Goal: Use online tool/utility: Utilize a website feature to perform a specific function

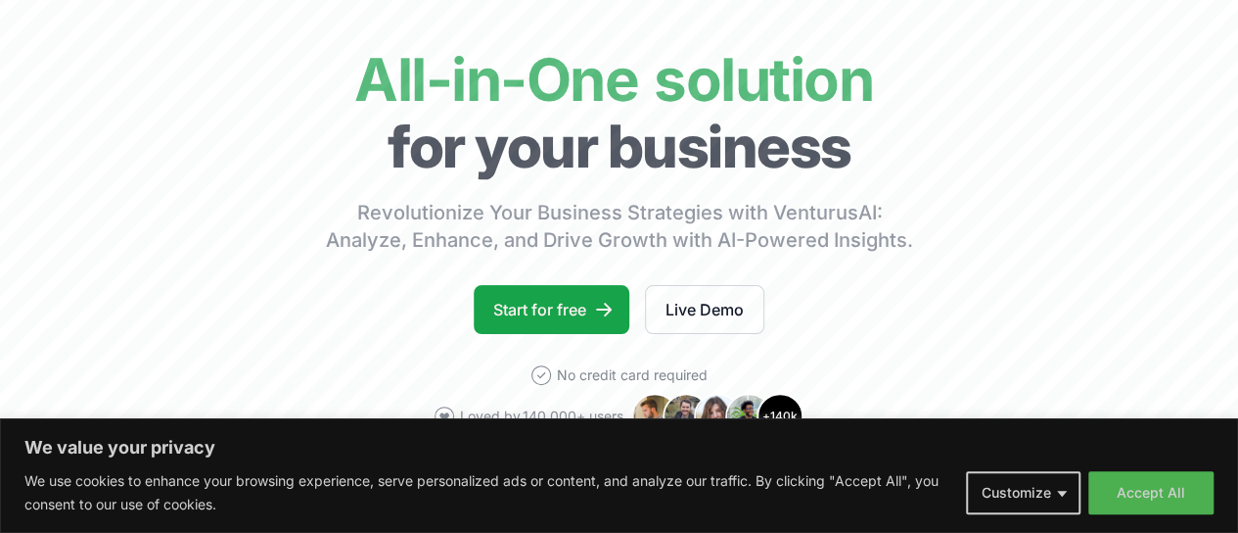
scroll to position [98, 0]
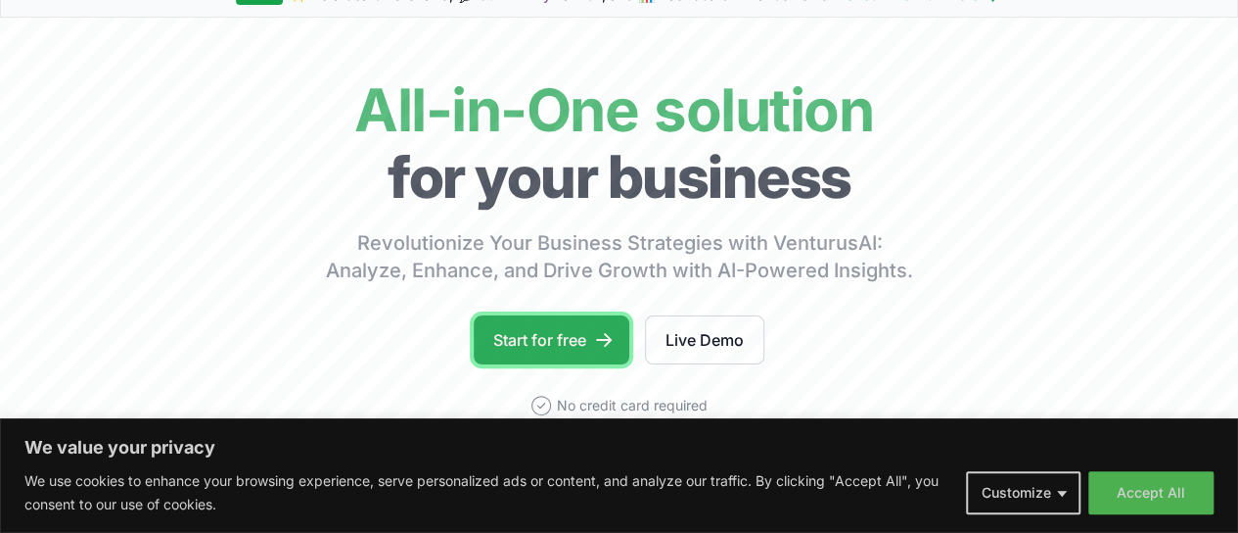
click at [576, 360] on link "Start for free" at bounding box center [552, 339] width 156 height 49
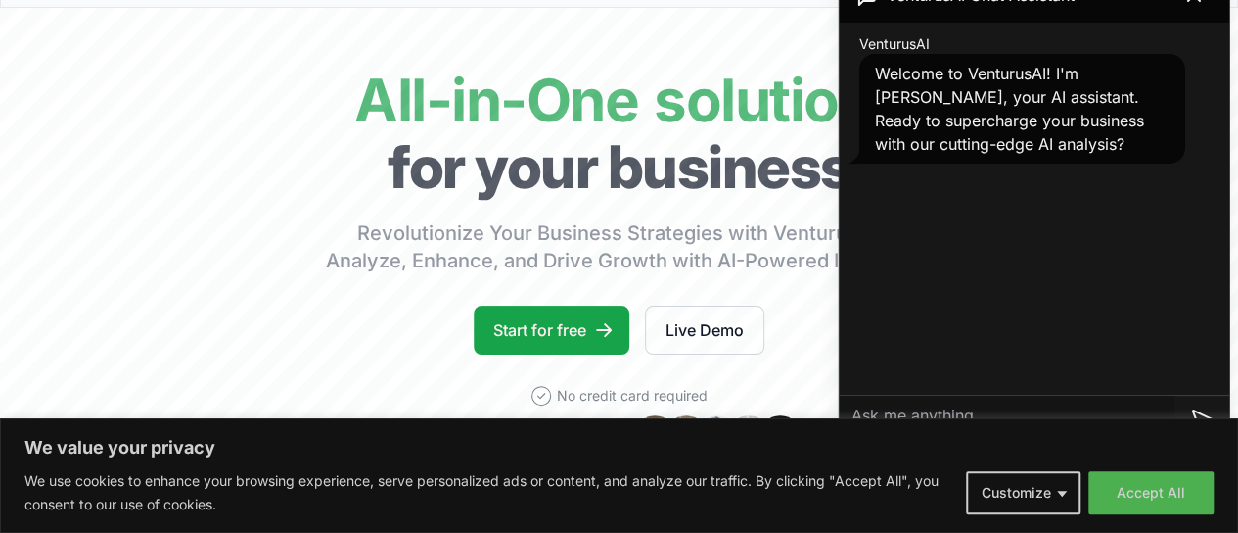
scroll to position [196, 0]
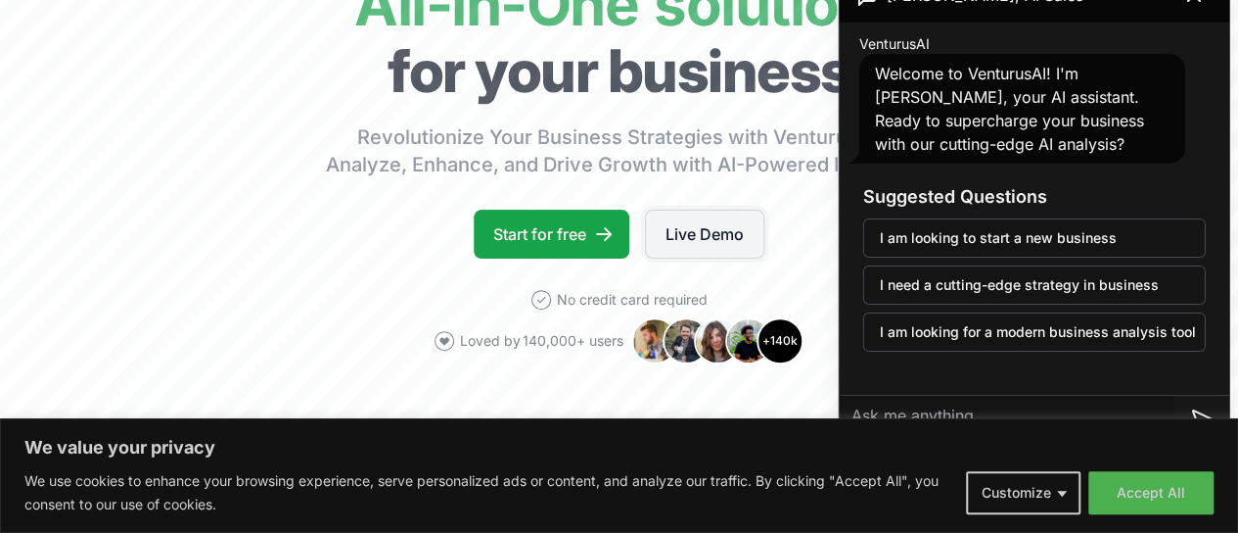
click at [705, 255] on link "Live Demo" at bounding box center [704, 233] width 119 height 49
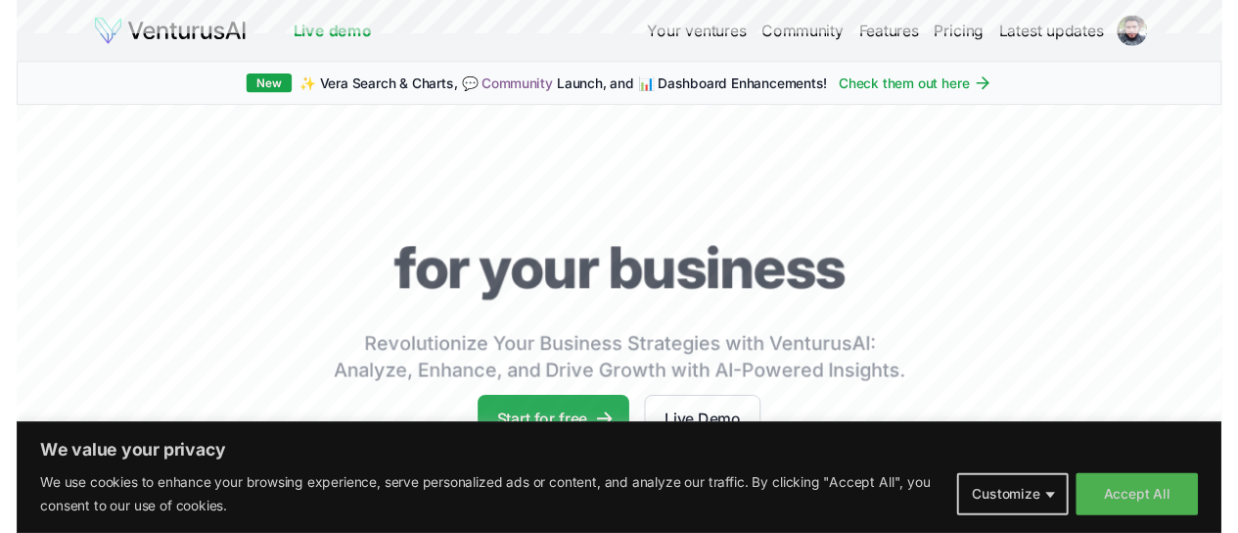
scroll to position [196, 0]
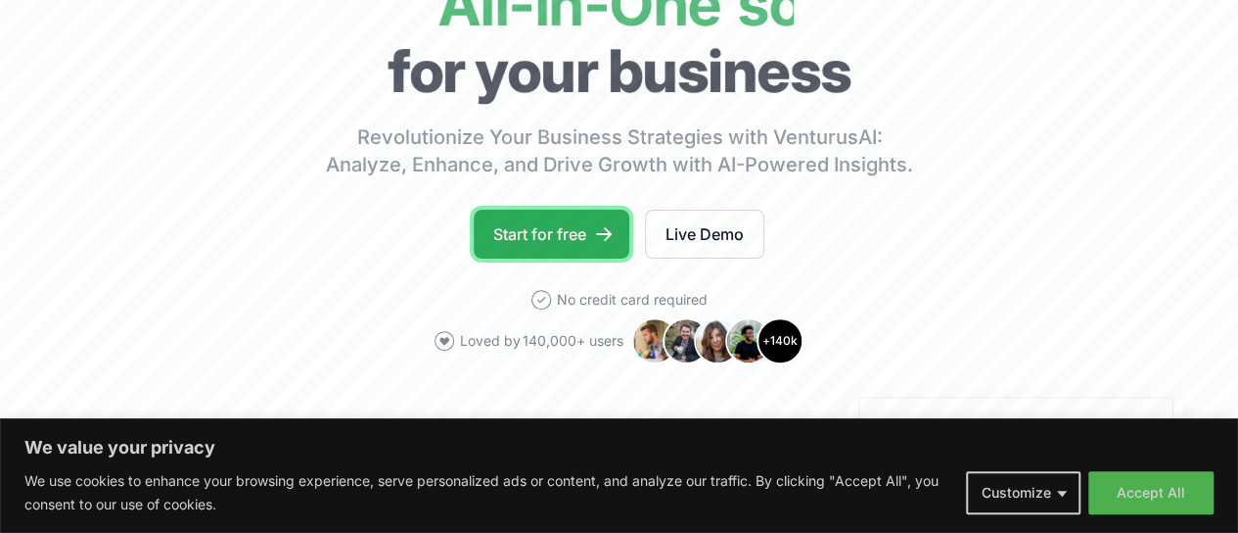
click at [572, 252] on link "Start for free" at bounding box center [552, 233] width 156 height 49
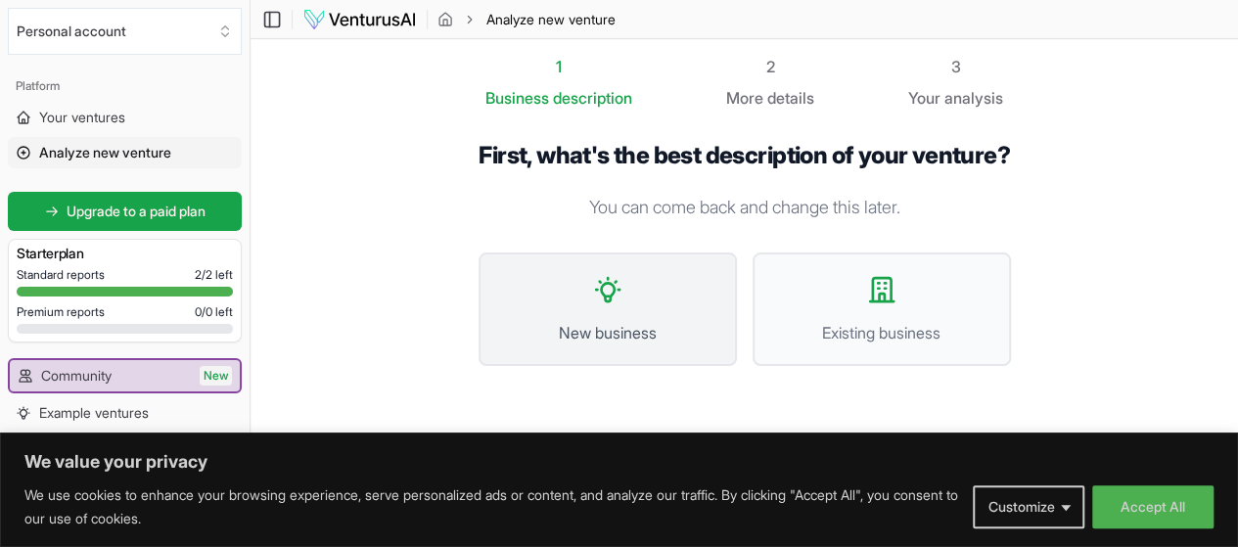
click at [617, 314] on button "New business" at bounding box center [608, 310] width 258 height 114
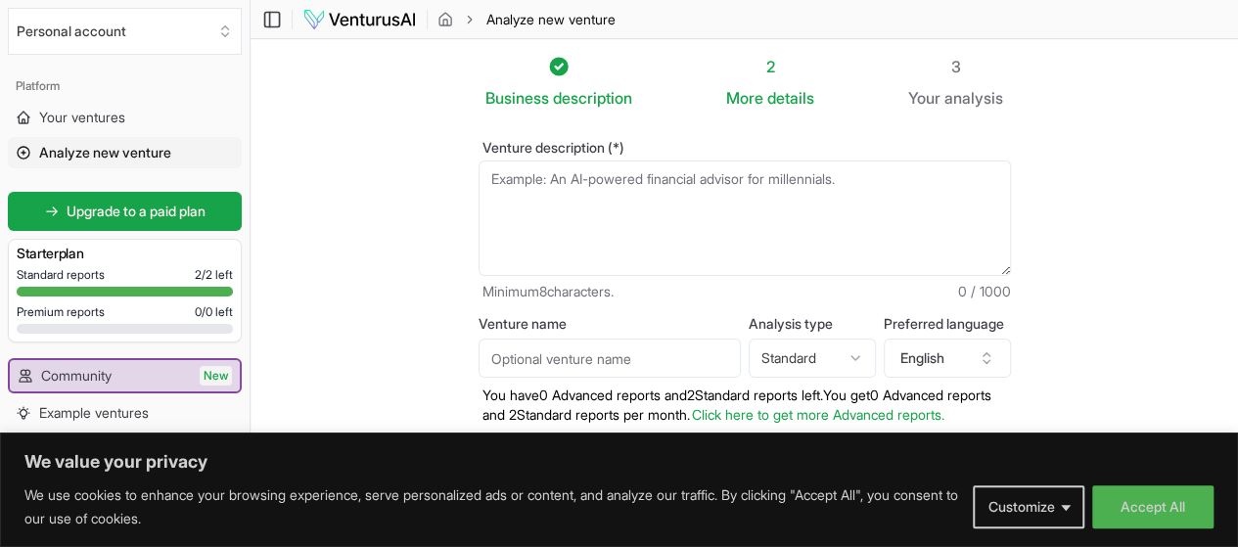
click at [574, 184] on textarea "Venture description (*)" at bounding box center [745, 219] width 533 height 116
click at [536, 220] on textarea "Venture description (*)" at bounding box center [745, 219] width 533 height 116
paste textarea "I basically want to do a cloth business. What do I want to do with my business?…"
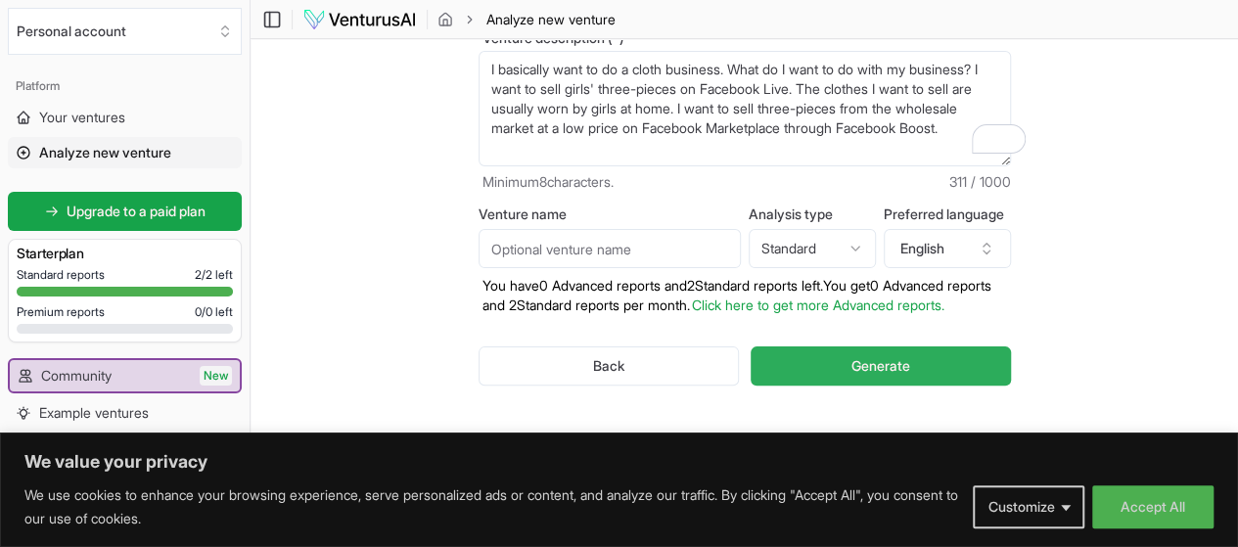
scroll to position [124, 0]
type textarea "I basically want to do a cloth business. What do I want to do with my business?…"
click at [886, 356] on span "Generate" at bounding box center [881, 366] width 59 height 20
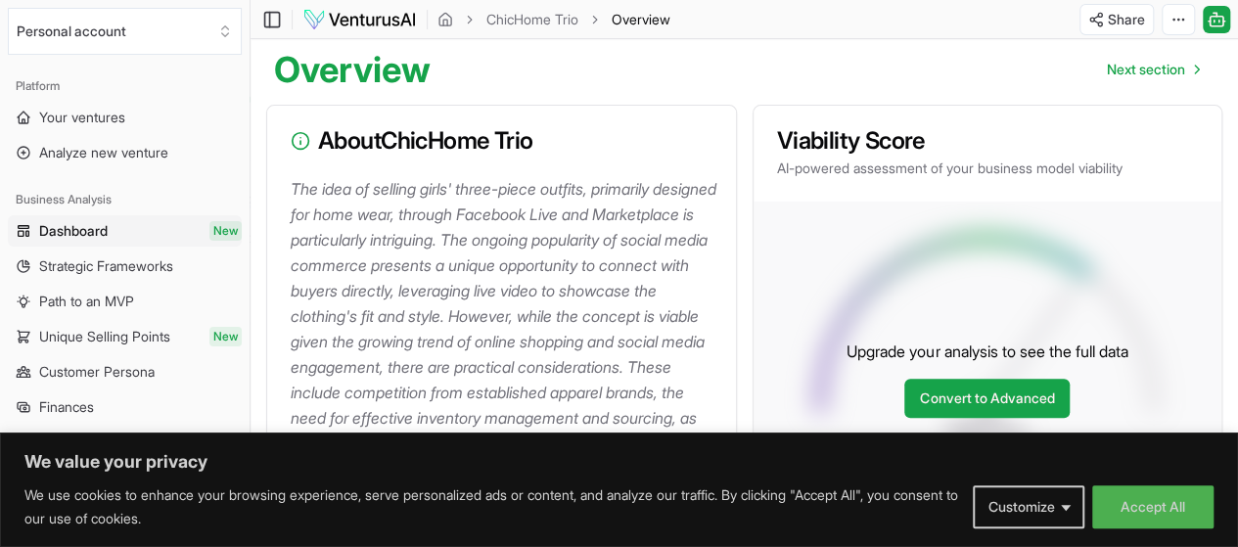
scroll to position [217, 0]
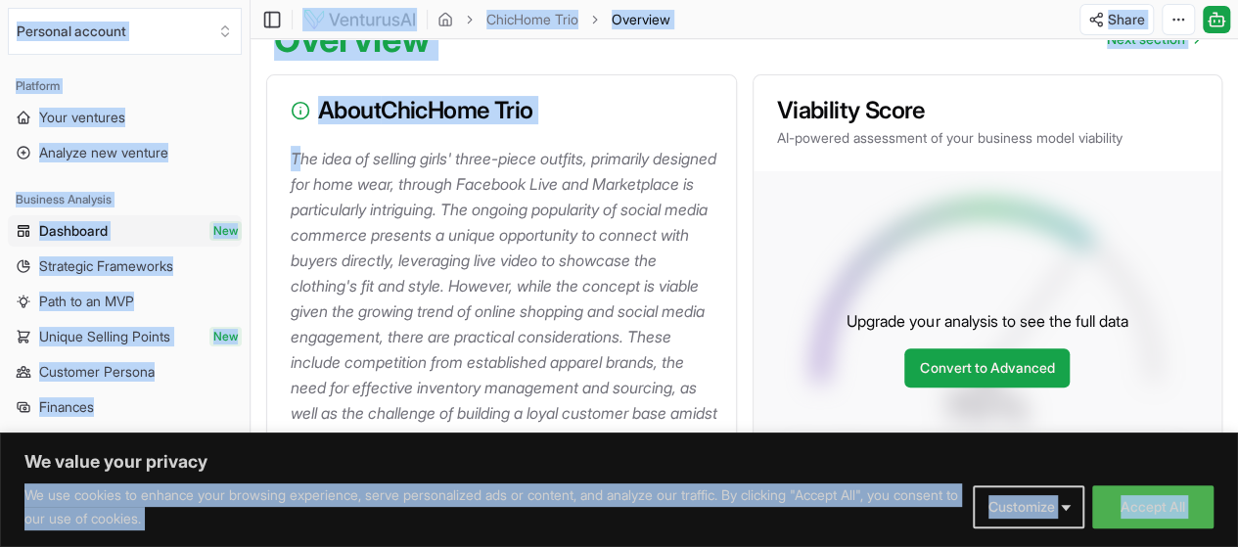
drag, startPoint x: 297, startPoint y: 163, endPoint x: 467, endPoint y: 267, distance: 199.5
click at [482, 306] on p "The idea of selling girls' three-piece outfits, primarily designed for home wea…" at bounding box center [506, 324] width 430 height 356
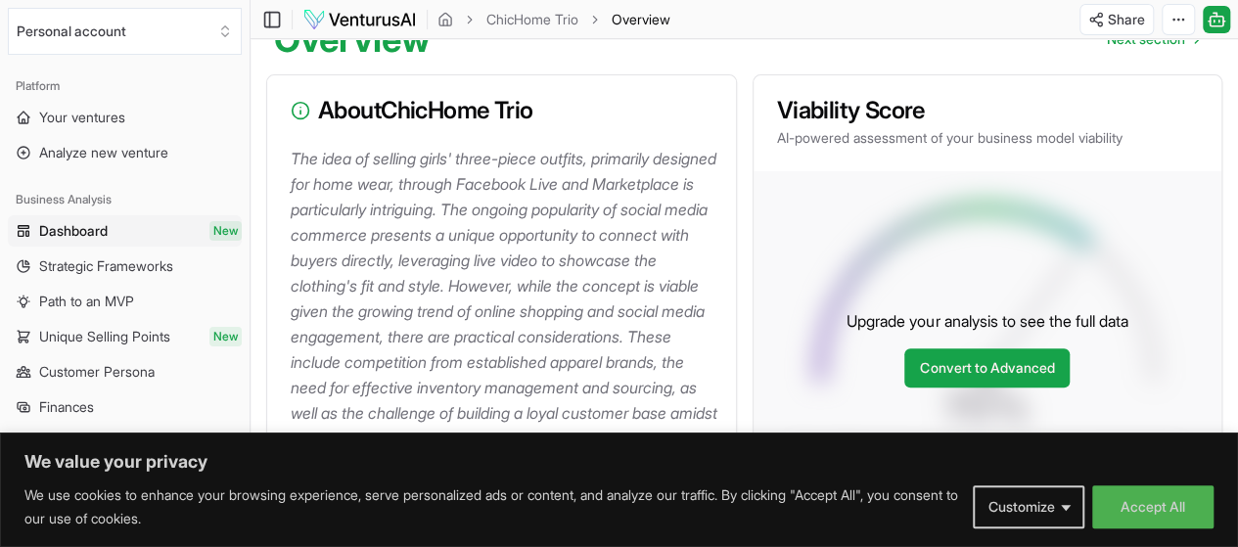
drag, startPoint x: 704, startPoint y: 71, endPoint x: 672, endPoint y: 113, distance: 52.3
click at [328, 190] on p "The idea of selling girls' three-piece outfits, primarily designed for home wea…" at bounding box center [506, 324] width 430 height 356
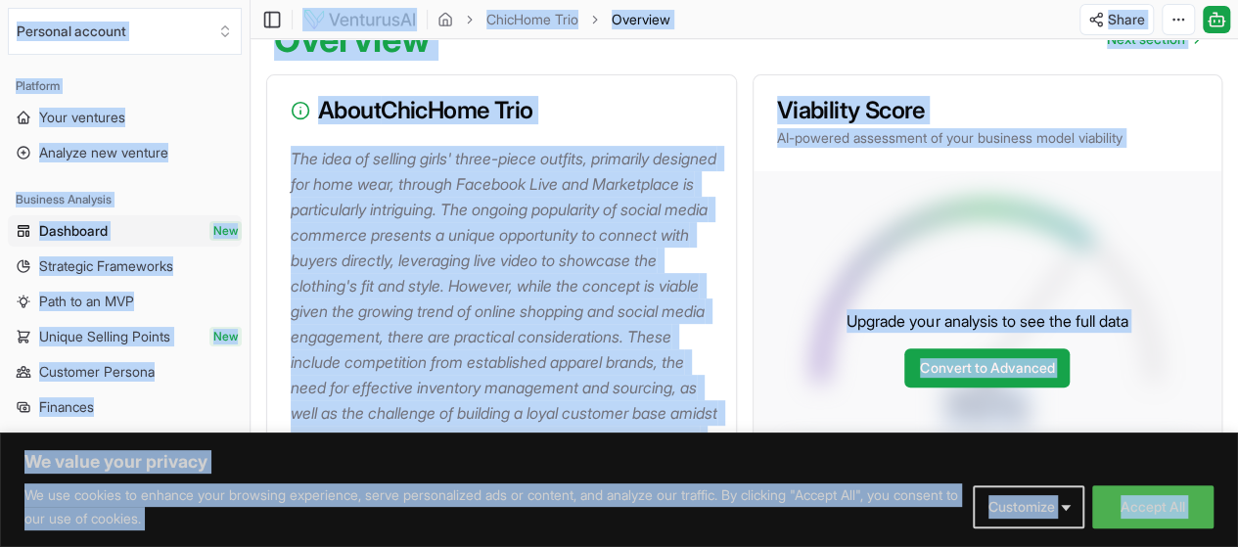
click at [615, 111] on h3 "About ChicHome Trio" at bounding box center [502, 110] width 422 height 23
click at [632, 104] on div "About ChicHome Trio" at bounding box center [501, 110] width 469 height 70
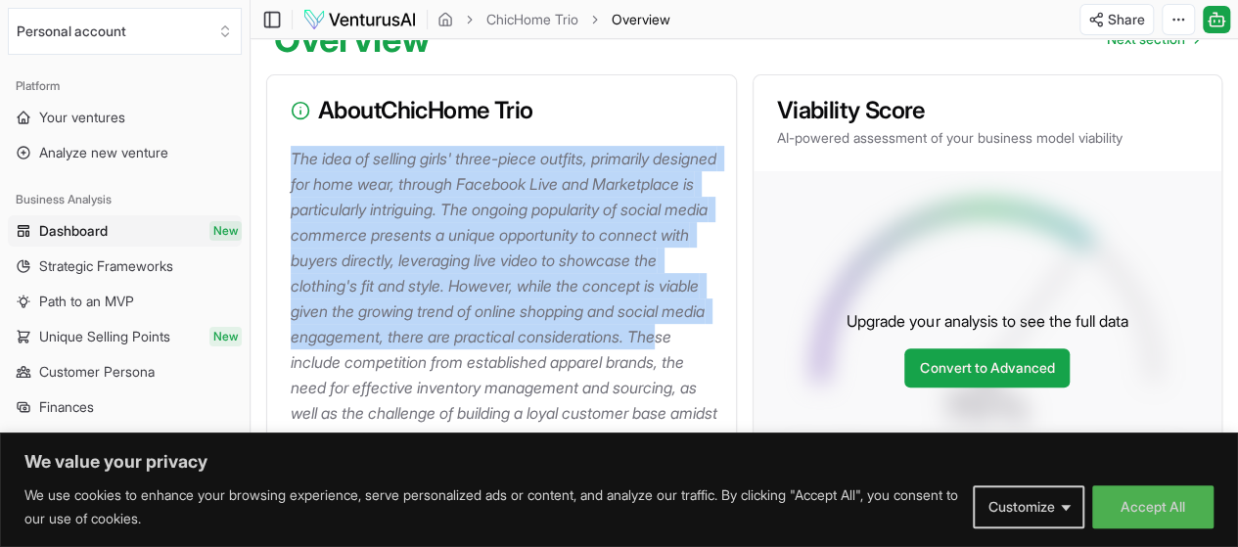
drag, startPoint x: 289, startPoint y: 155, endPoint x: 501, endPoint y: 357, distance: 293.6
click at [501, 357] on div "The idea of selling girls' three-piece outfits, primarily designed for home wea…" at bounding box center [501, 336] width 469 height 380
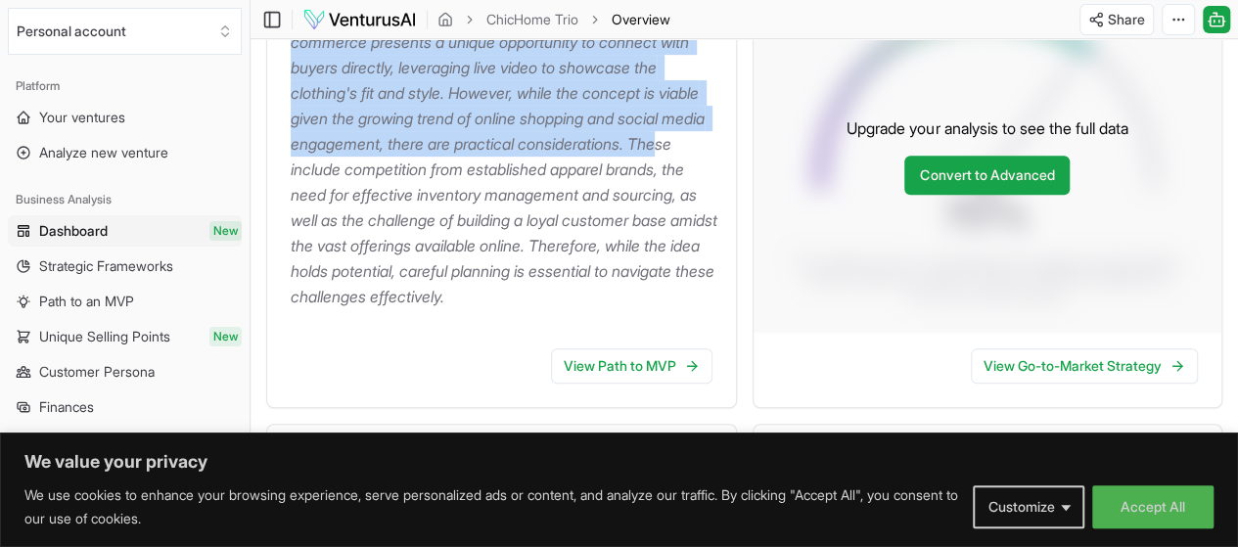
scroll to position [407, 0]
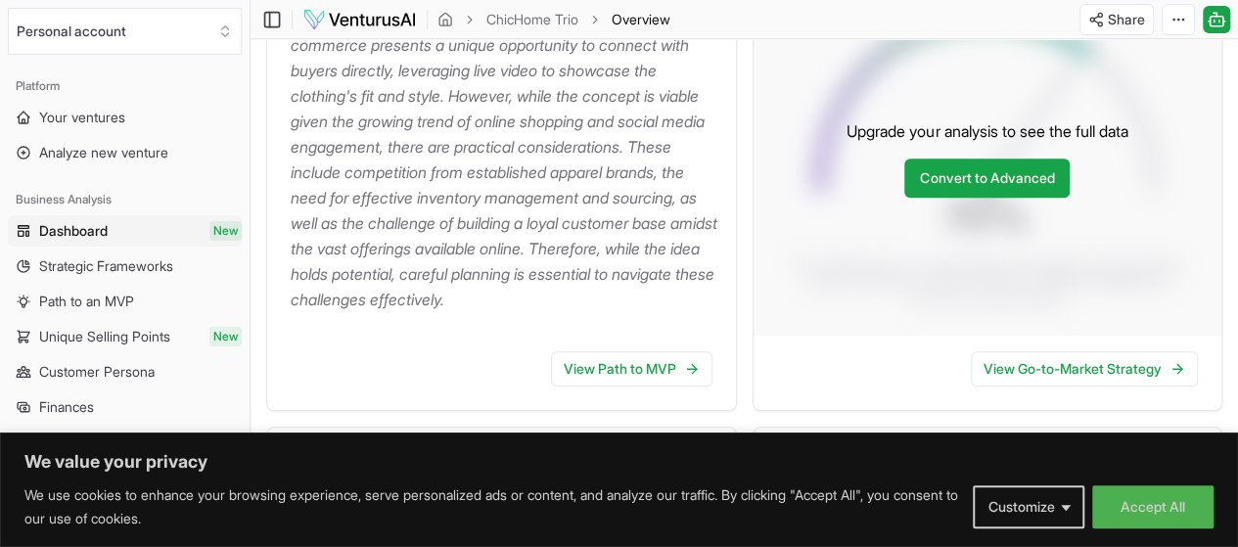
click at [513, 312] on p "The idea of selling girls' three-piece outfits, primarily designed for home wea…" at bounding box center [506, 134] width 430 height 356
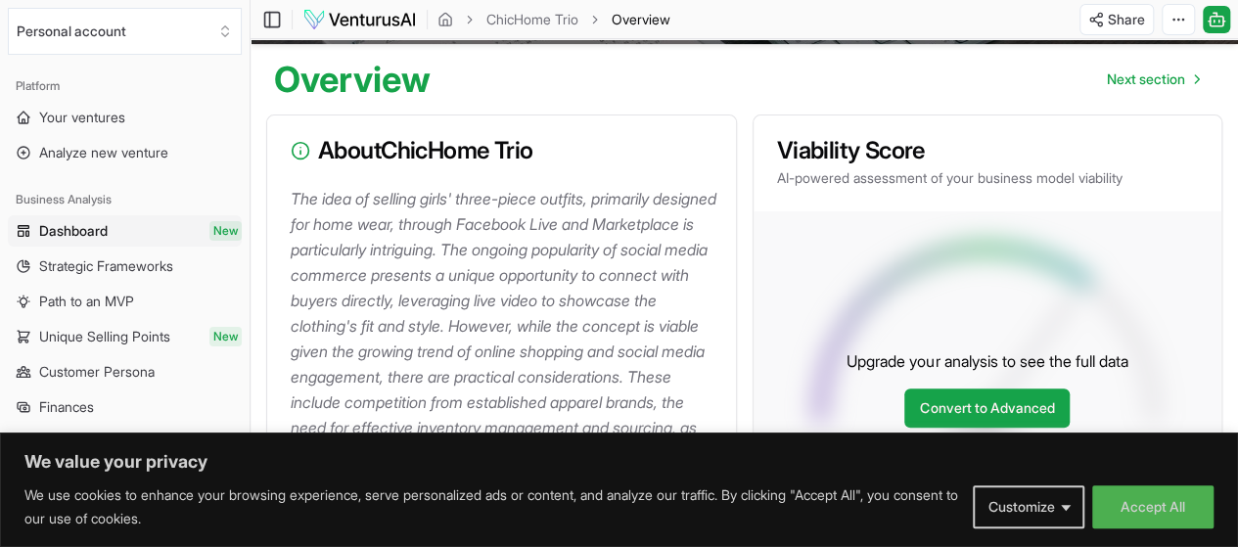
scroll to position [0, 0]
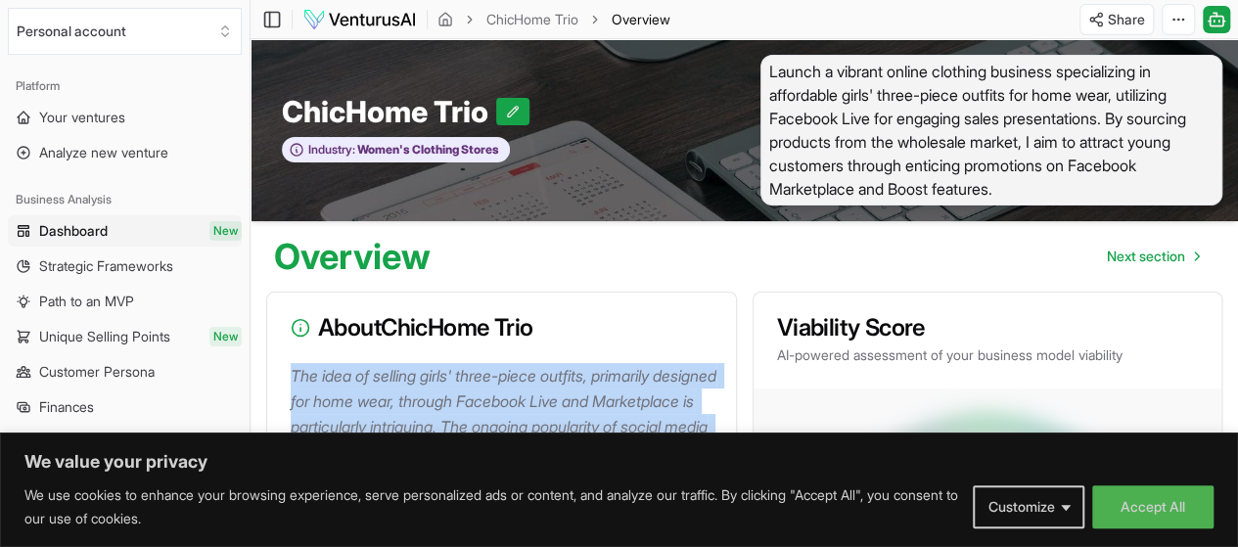
drag, startPoint x: 540, startPoint y: 341, endPoint x: 288, endPoint y: 372, distance: 254.5
click at [288, 372] on div "The idea of selling girls' three-piece outfits, primarily designed for home wea…" at bounding box center [501, 553] width 469 height 380
copy p "The idea of selling girls' three-piece outfits, primarily designed for home wea…"
click at [1139, 266] on span "Next section" at bounding box center [1146, 257] width 78 height 20
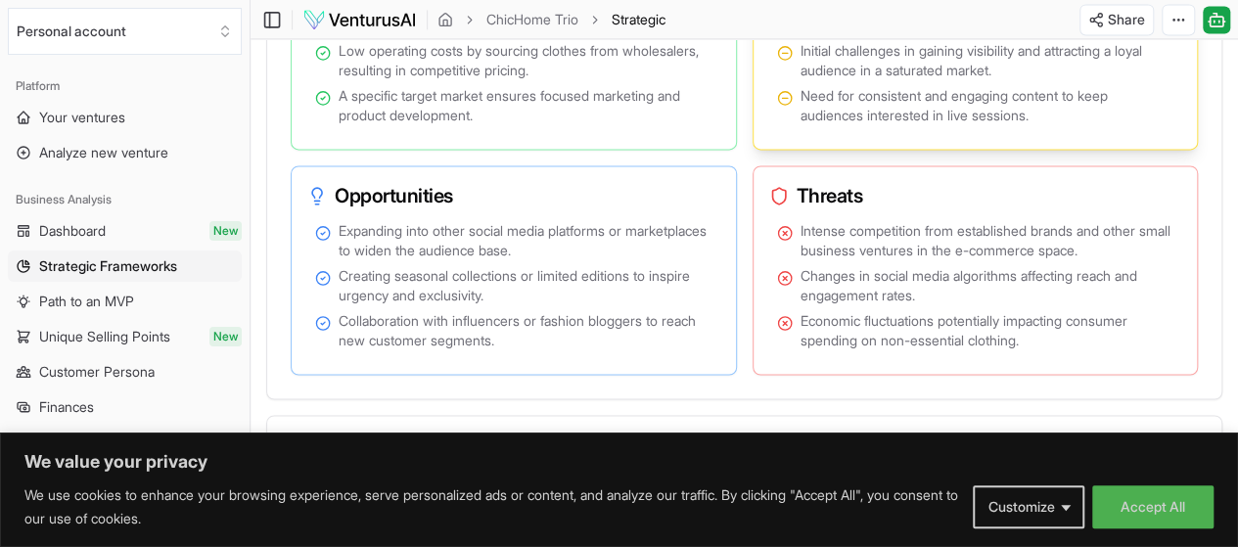
scroll to position [1468, 0]
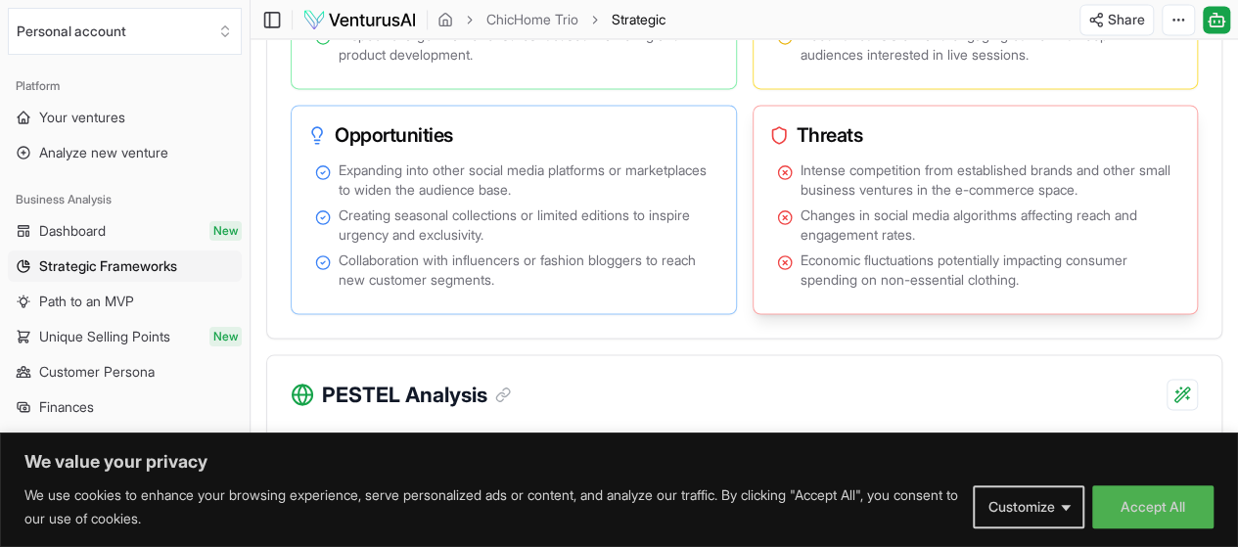
click at [797, 172] on li "Intense competition from established brands and other small business ventures i…" at bounding box center [975, 180] width 397 height 39
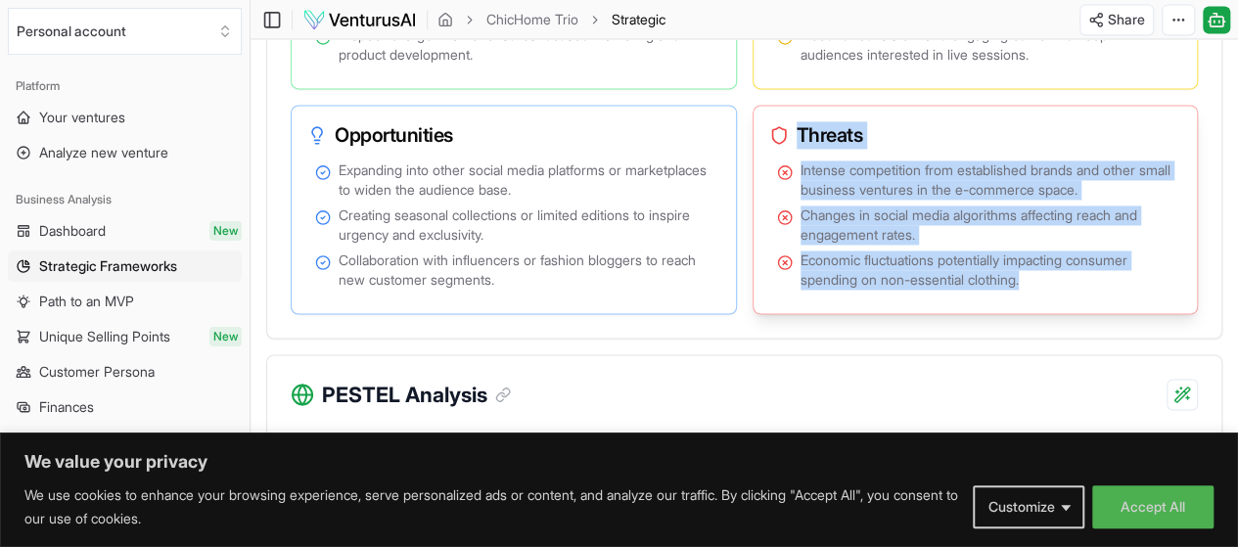
drag, startPoint x: 793, startPoint y: 160, endPoint x: 1032, endPoint y: 287, distance: 270.7
click at [1032, 287] on div "Threats Intense competition from established brands and other small business ve…" at bounding box center [976, 209] width 446 height 209
copy div "Threats Intense competition from established brands and other small business ve…"
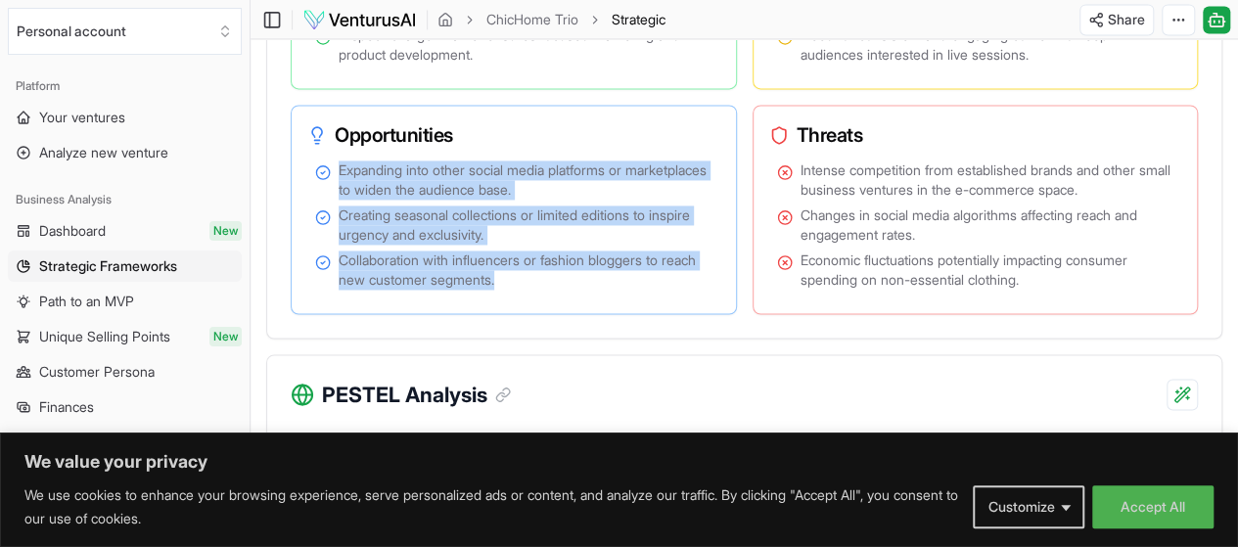
drag, startPoint x: 335, startPoint y: 163, endPoint x: 560, endPoint y: 324, distance: 277.1
click at [560, 324] on div "Analyze Strengths, Weaknesses, Opportunities, and Threats related to the busine…" at bounding box center [744, 83] width 954 height 512
copy ul "Expanding into other social media platforms or marketplaces to widen the audien…"
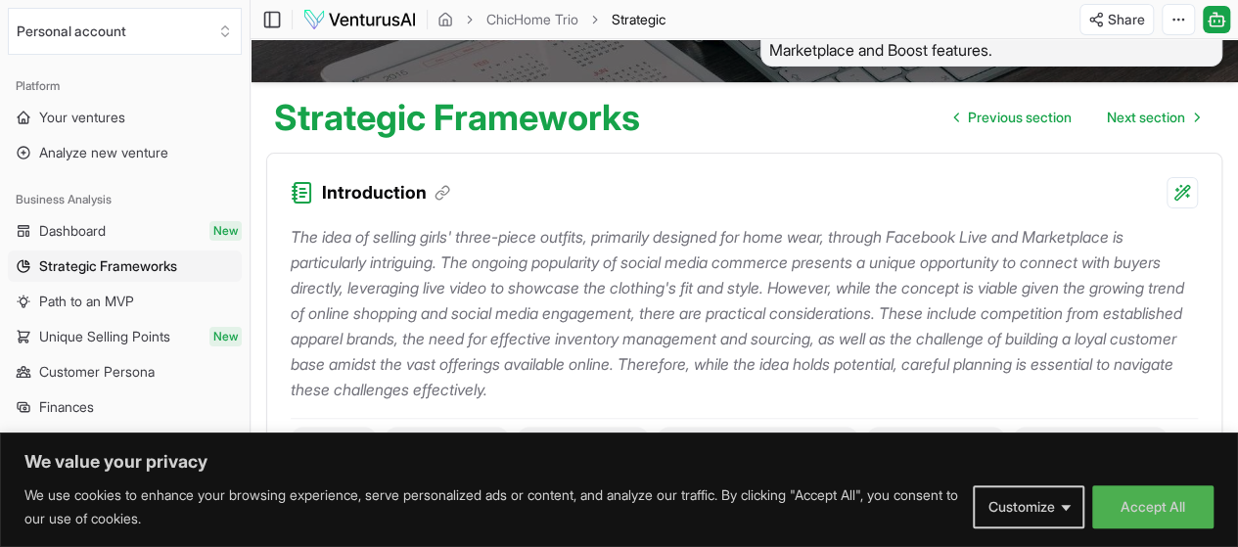
scroll to position [0, 0]
